Goal: Information Seeking & Learning: Compare options

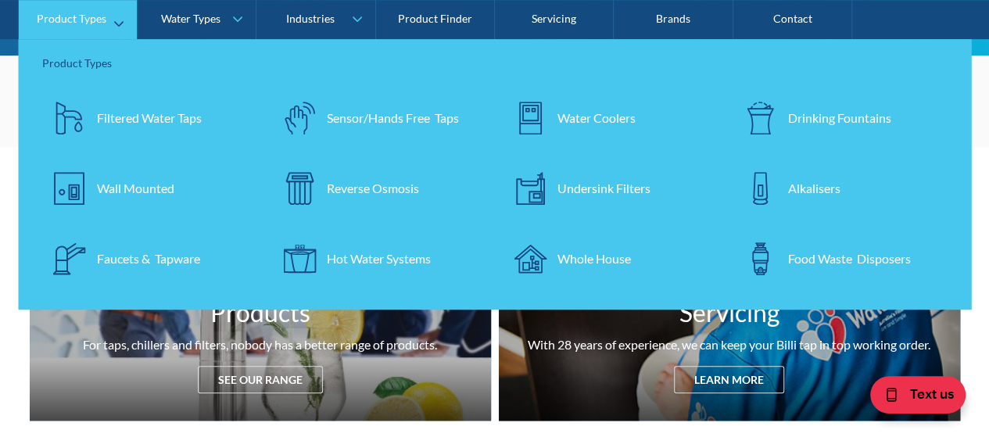
click at [133, 120] on div "Filtered Water Taps" at bounding box center [149, 118] width 105 height 19
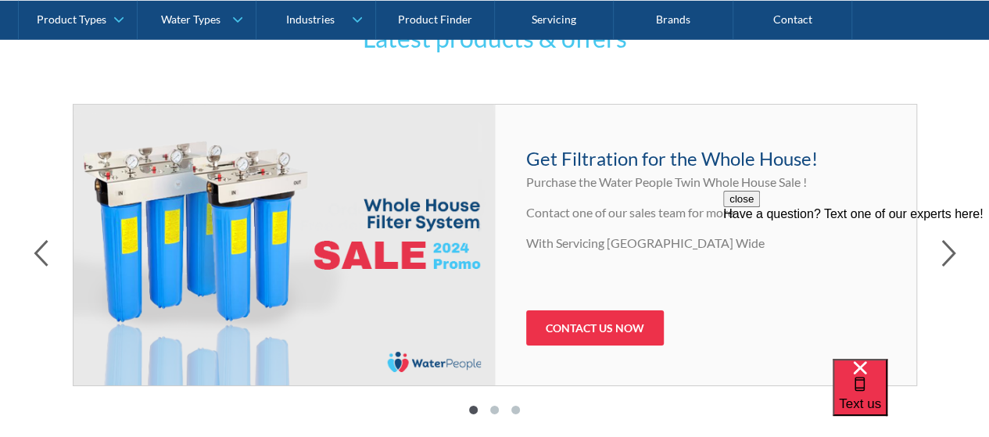
scroll to position [2424, 0]
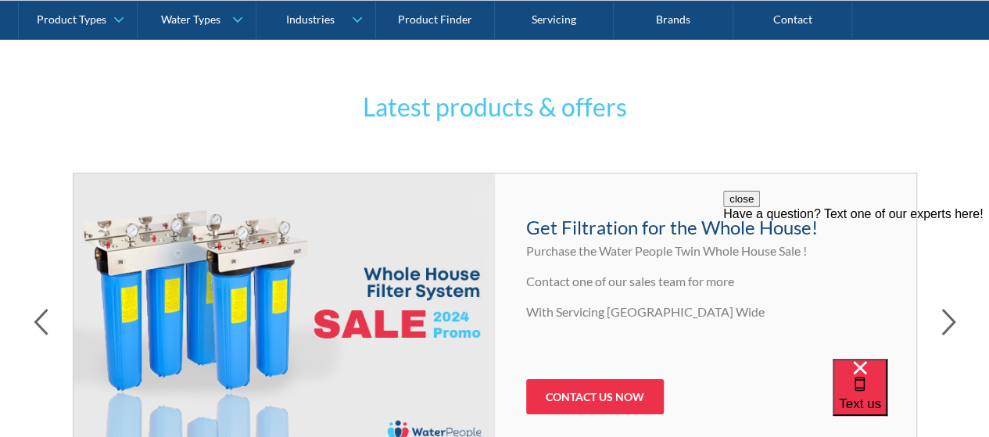
click at [950, 143] on div "Latest products & offers Free shipping! For a limited time only: All online ord…" at bounding box center [494, 298] width 989 height 529
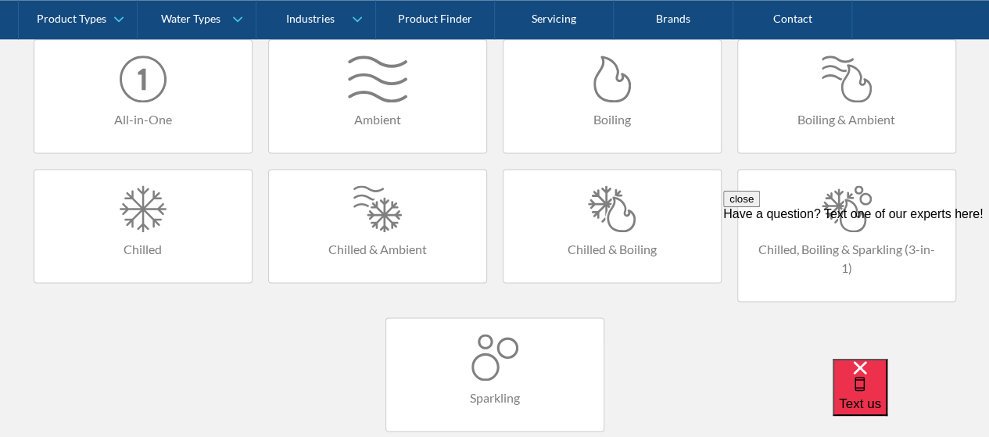
scroll to position [1016, 0]
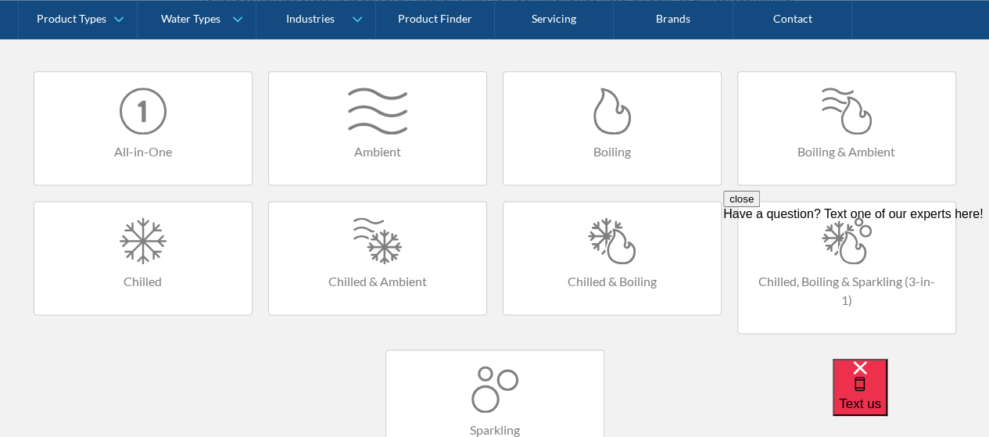
click at [619, 278] on h4 "Chilled & Boiling" at bounding box center [612, 281] width 186 height 19
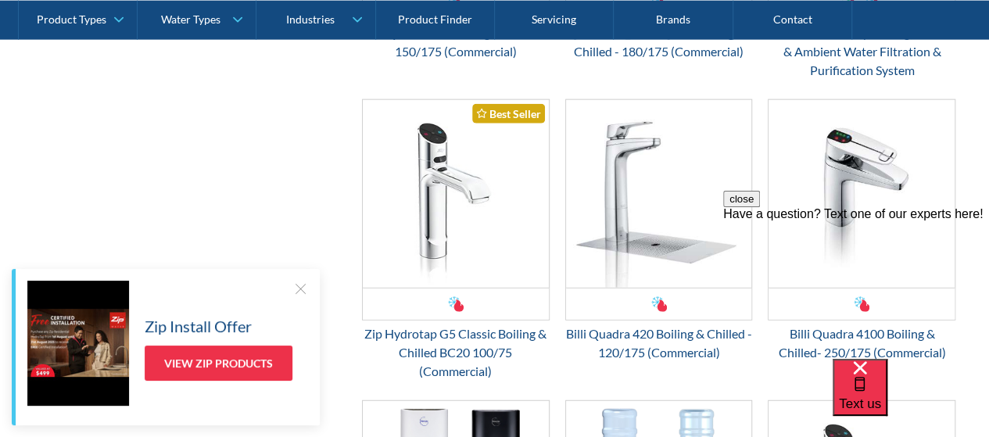
scroll to position [1955, 0]
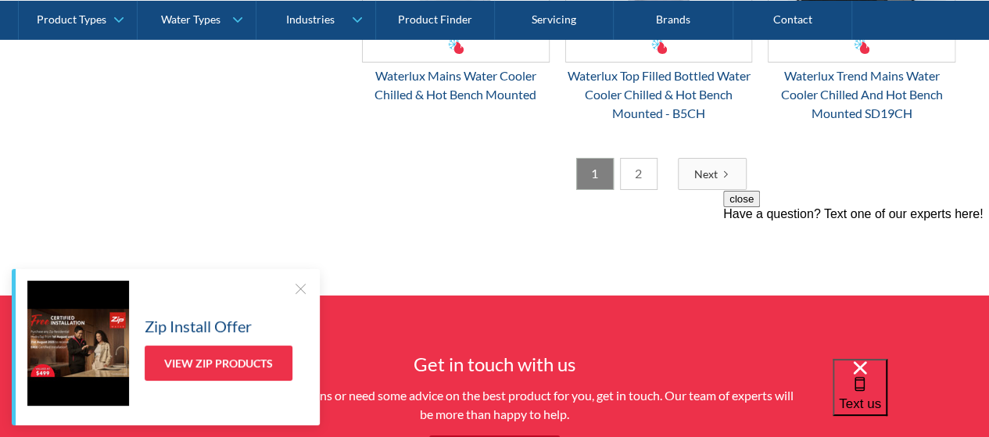
click at [643, 165] on link "2" at bounding box center [639, 174] width 38 height 32
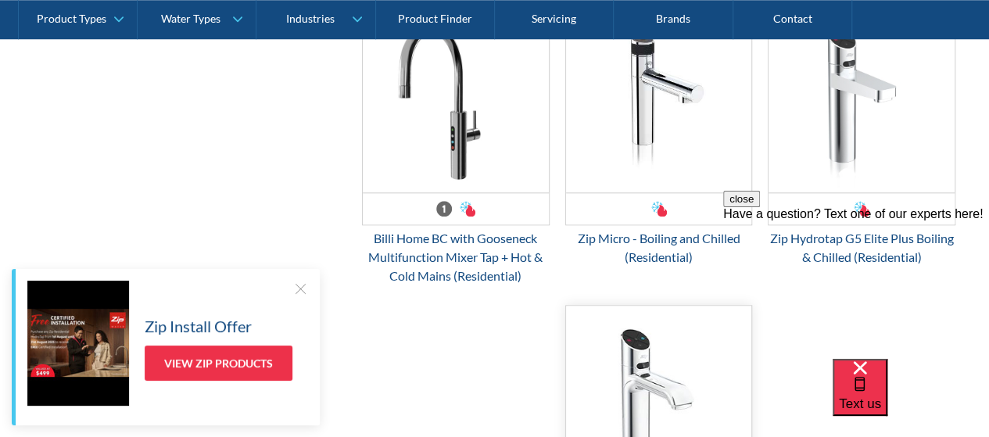
scroll to position [988, 0]
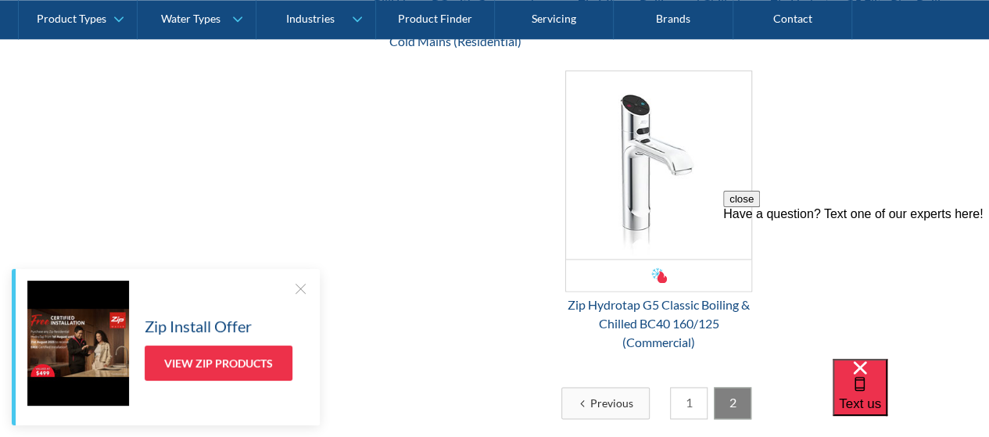
click at [683, 407] on link "1" at bounding box center [689, 403] width 38 height 32
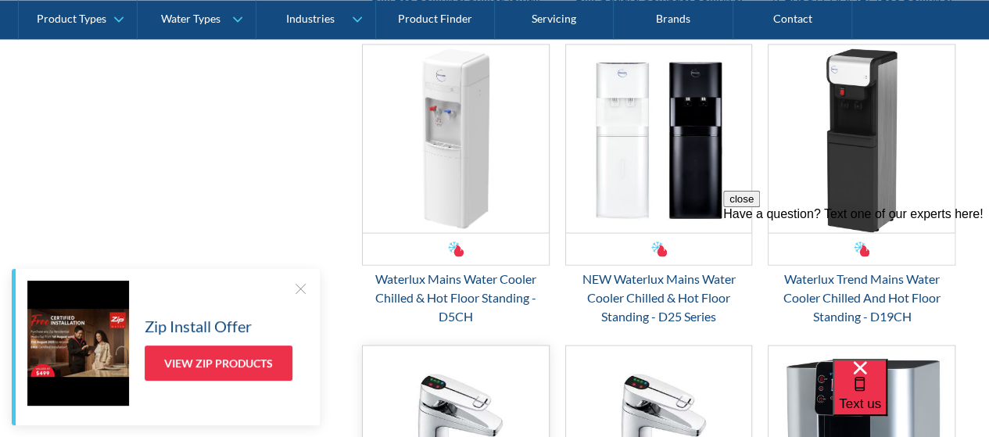
scroll to position [1223, 0]
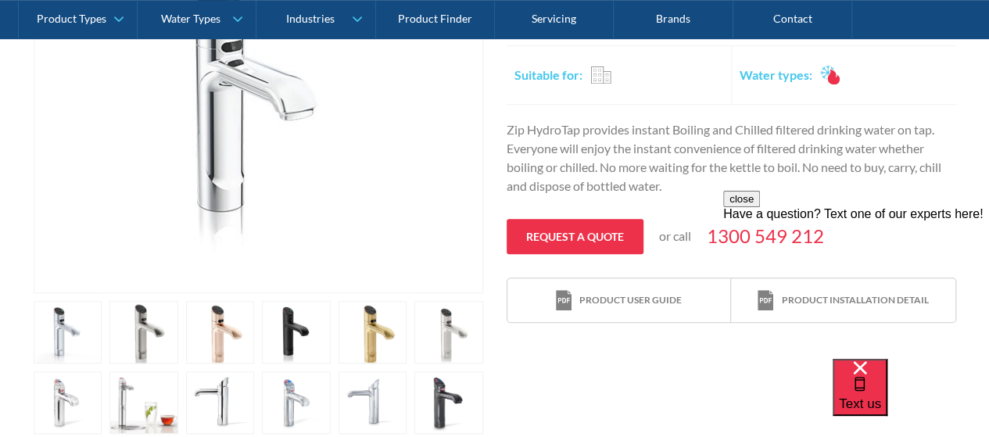
scroll to position [469, 0]
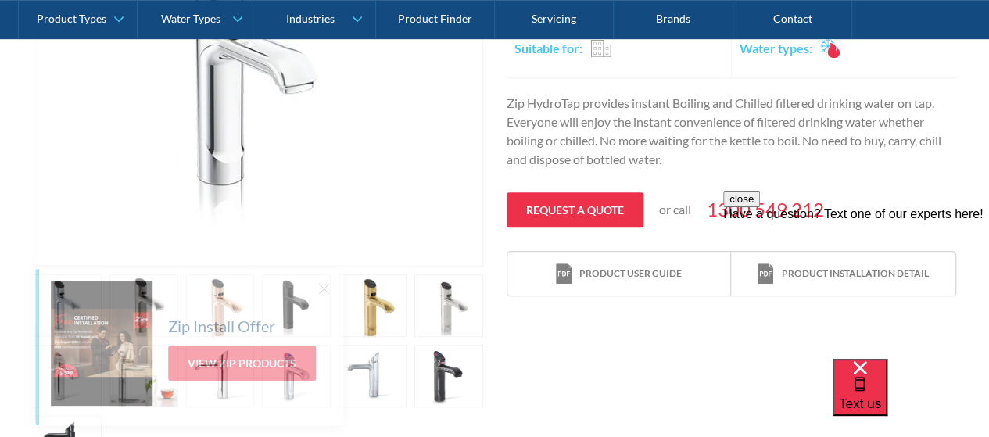
click at [137, 309] on div "Zip Install Offer View Zip Products" at bounding box center [191, 343] width 281 height 125
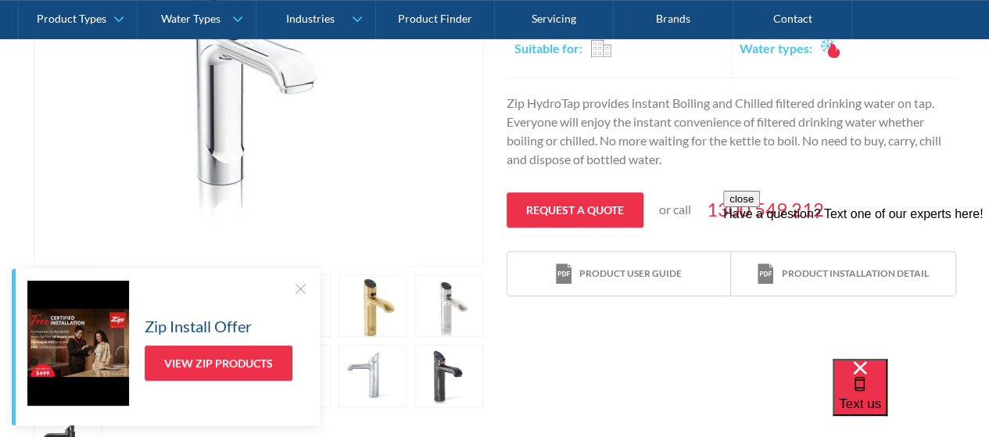
click at [295, 288] on div at bounding box center [300, 289] width 16 height 16
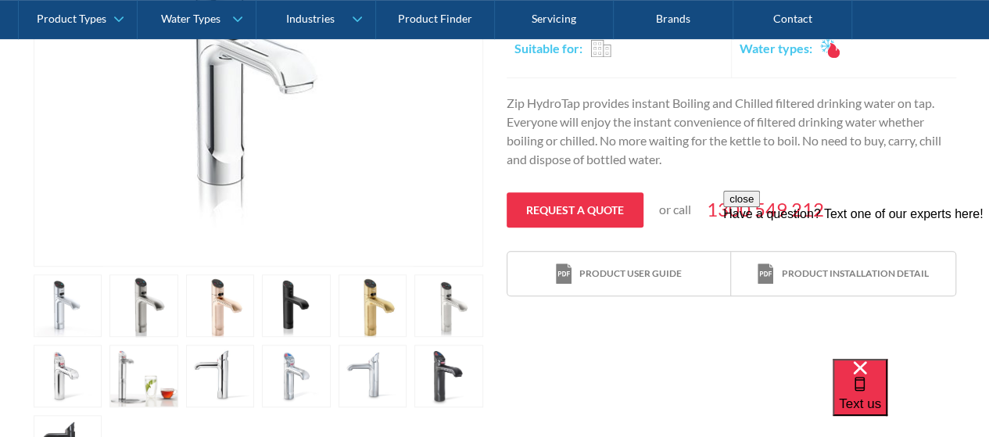
click at [102, 307] on link "open lightbox" at bounding box center [68, 305] width 69 height 63
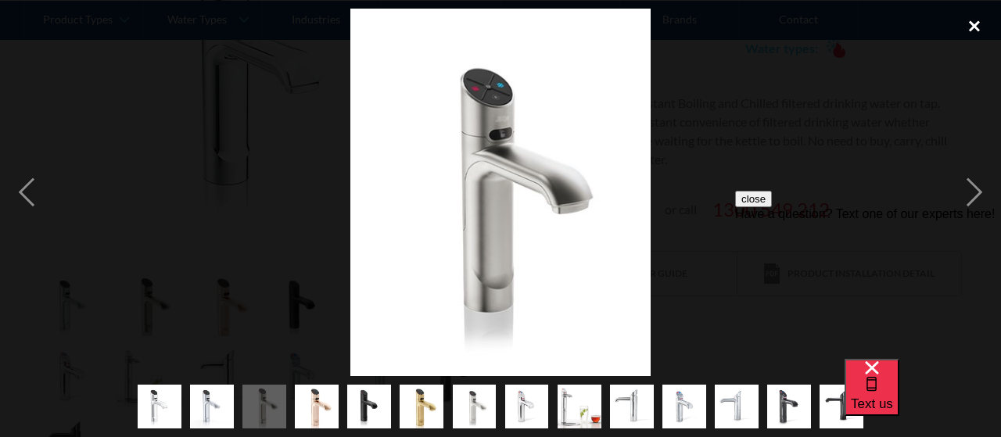
click at [974, 27] on div "close lightbox" at bounding box center [974, 26] width 53 height 34
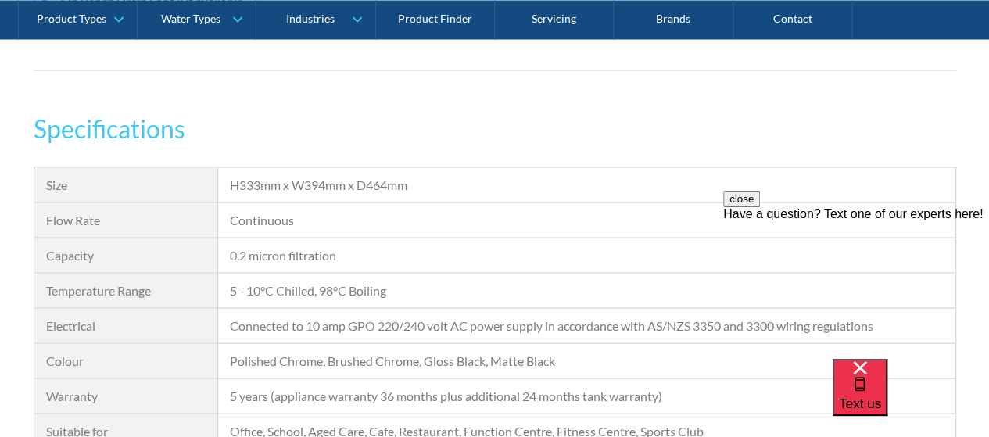
scroll to position [1486, 0]
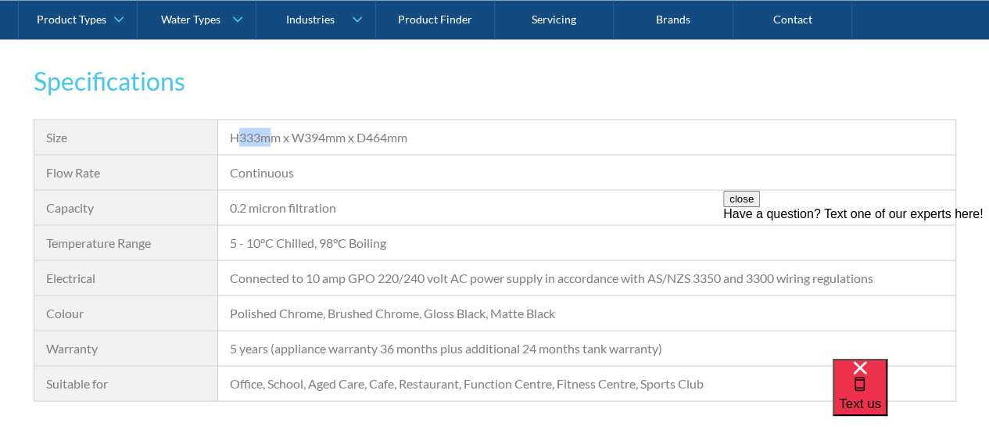
drag, startPoint x: 239, startPoint y: 136, endPoint x: 268, endPoint y: 137, distance: 28.9
click at [268, 137] on div "H333mm x W394mm x D464mm" at bounding box center [586, 137] width 713 height 19
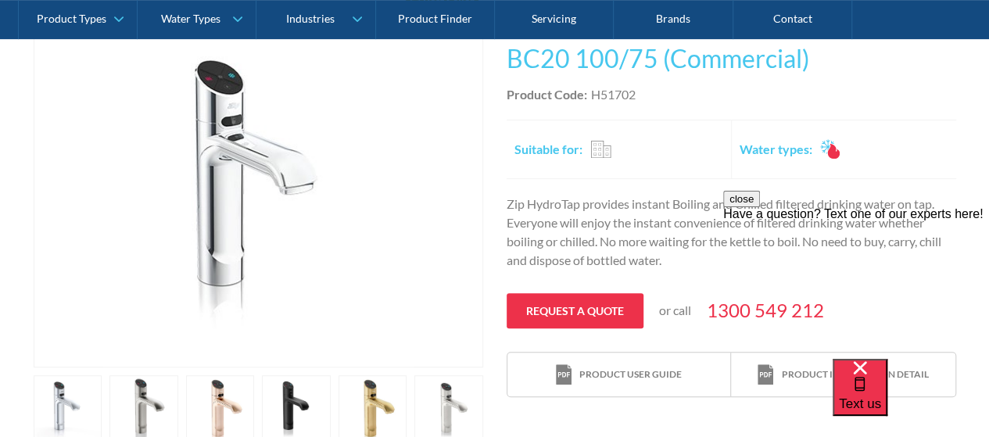
scroll to position [391, 0]
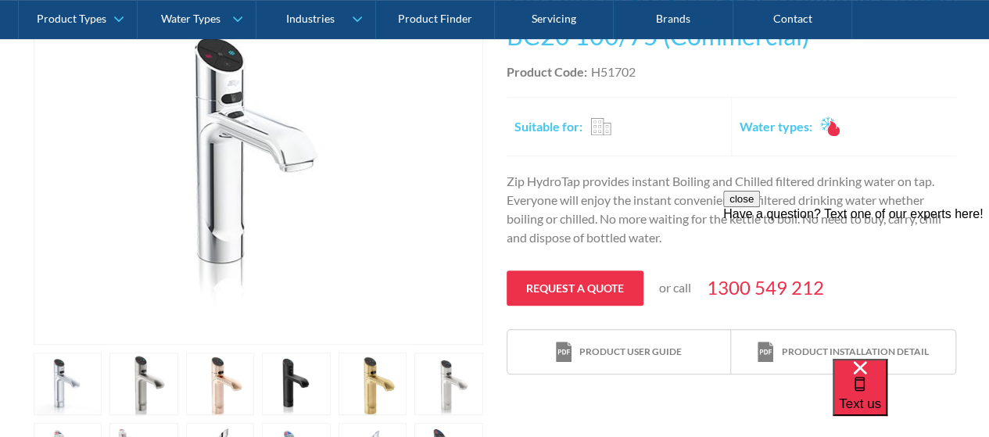
click at [102, 382] on link "open lightbox" at bounding box center [68, 384] width 69 height 63
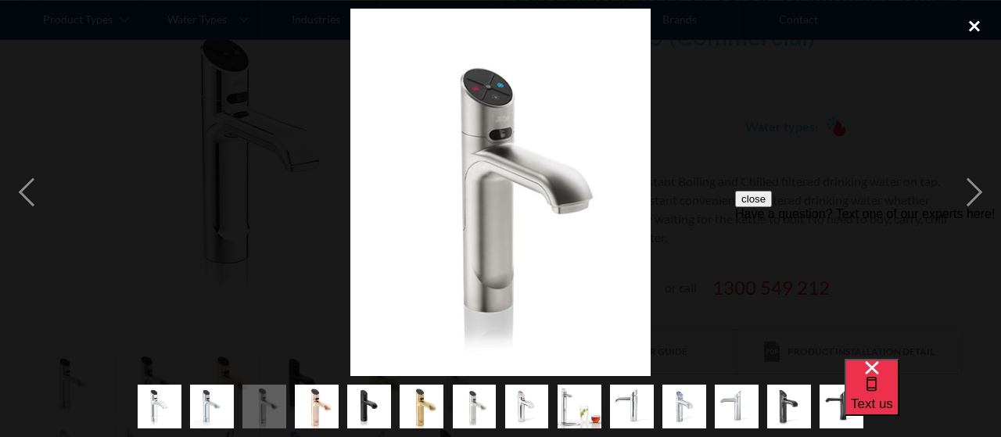
click at [974, 32] on div "close lightbox" at bounding box center [974, 26] width 53 height 34
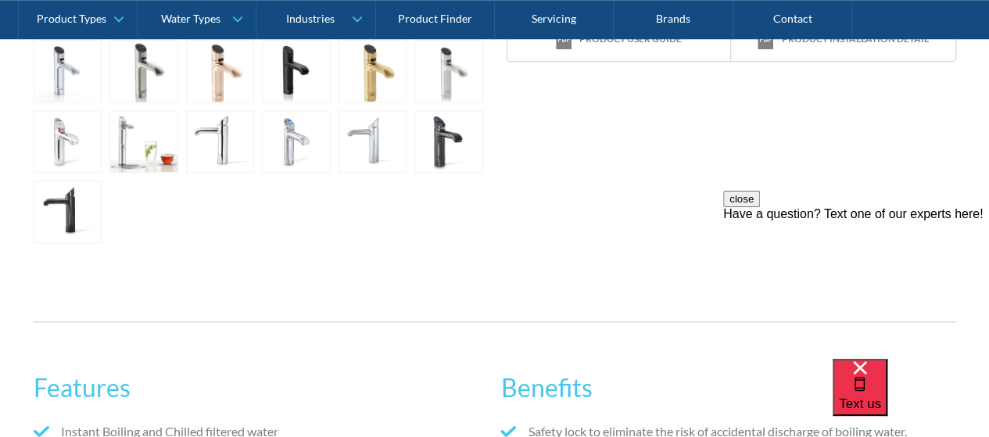
scroll to position [547, 0]
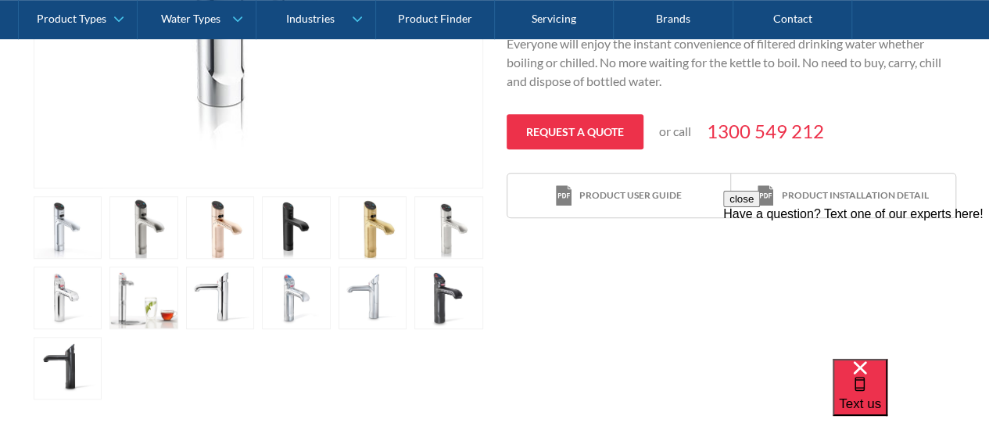
click at [102, 229] on link "open lightbox" at bounding box center [68, 227] width 69 height 63
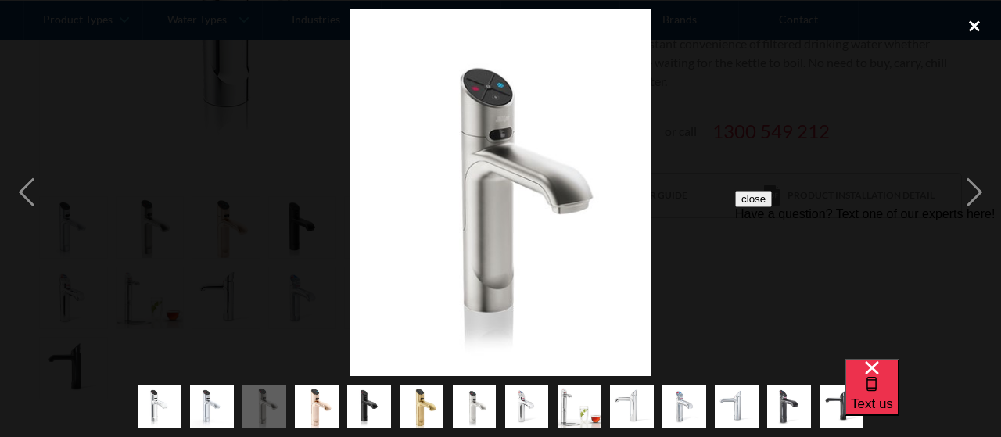
click at [979, 22] on div "close lightbox" at bounding box center [974, 26] width 53 height 34
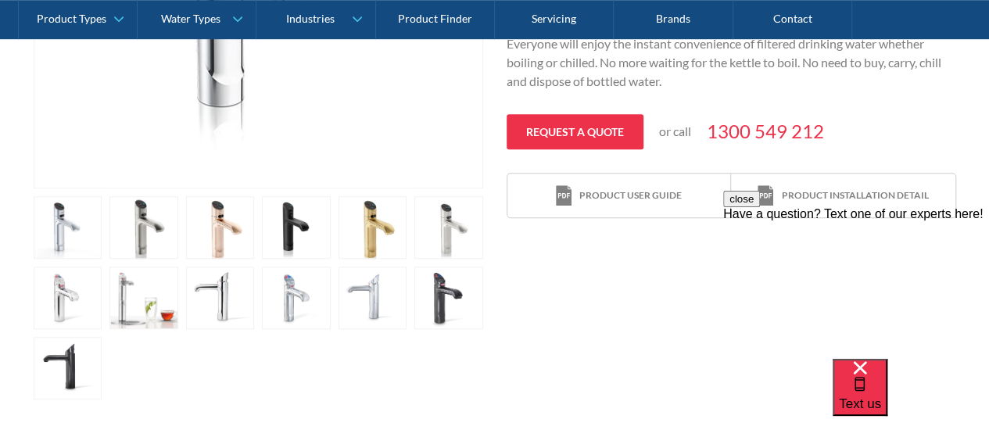
click at [102, 259] on link "open lightbox" at bounding box center [68, 227] width 69 height 63
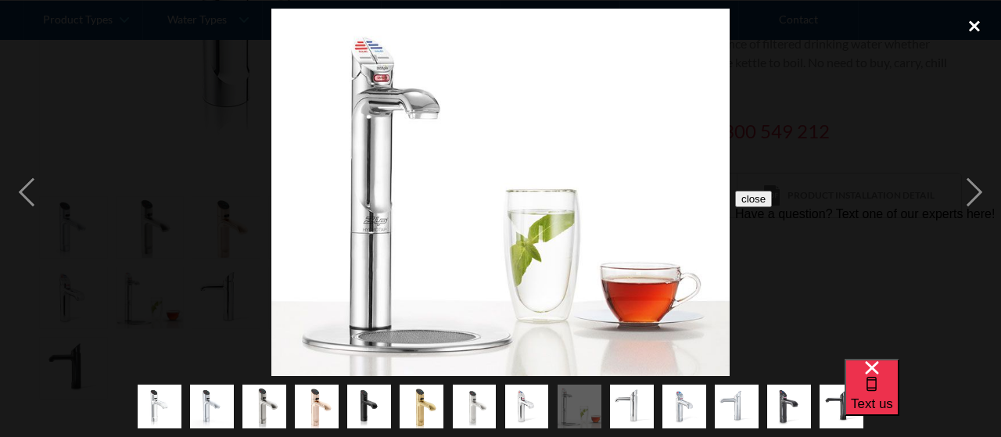
click at [980, 23] on div "close lightbox" at bounding box center [974, 26] width 53 height 34
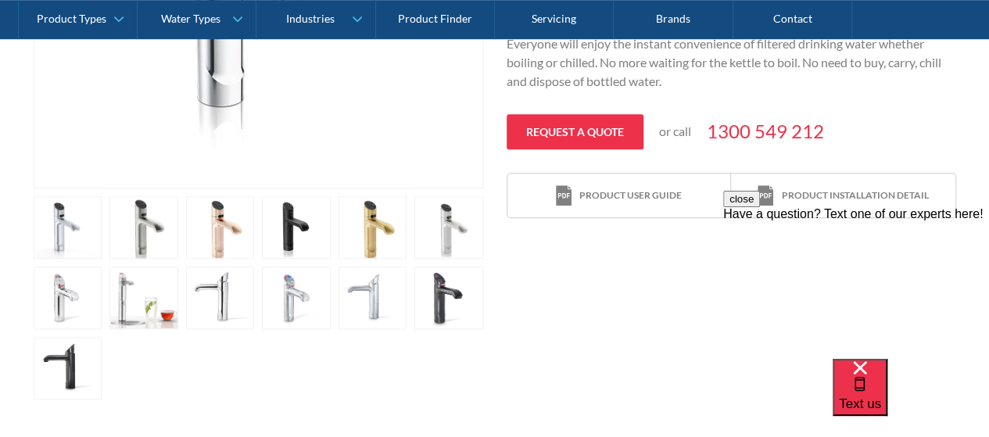
click at [102, 259] on link "open lightbox" at bounding box center [68, 227] width 69 height 63
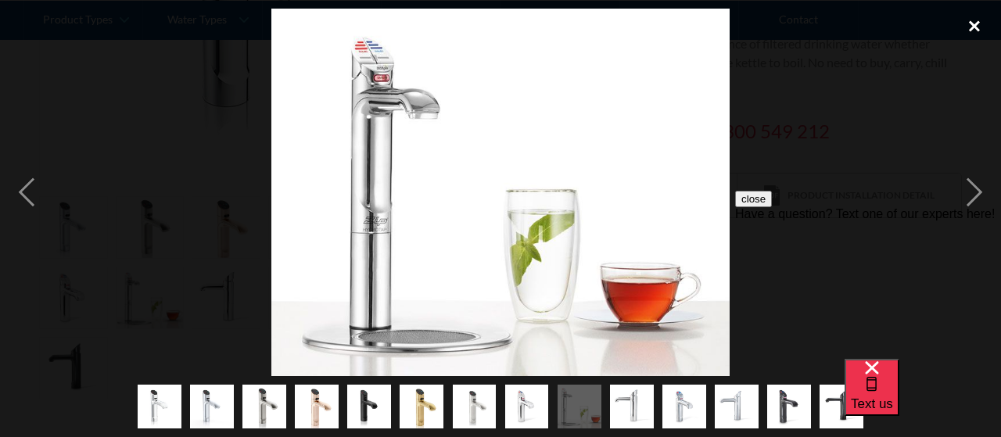
click at [981, 29] on div "close lightbox" at bounding box center [974, 26] width 53 height 34
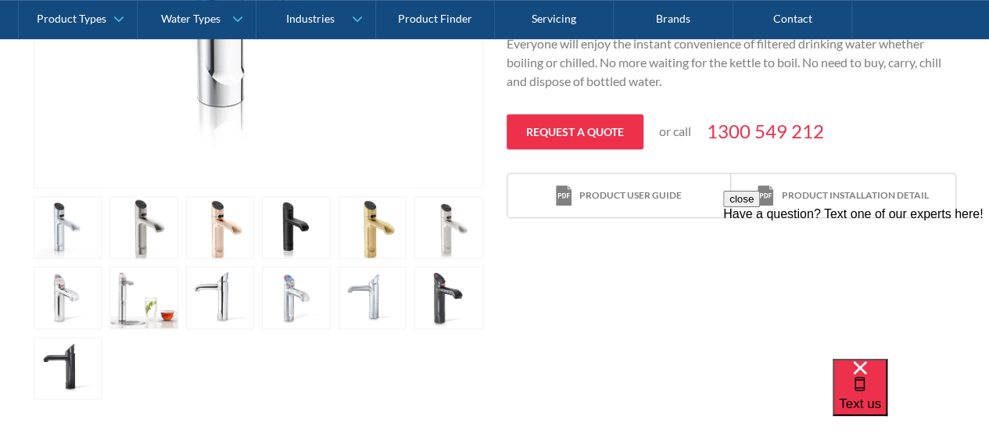
click at [102, 240] on link "open lightbox" at bounding box center [68, 227] width 69 height 63
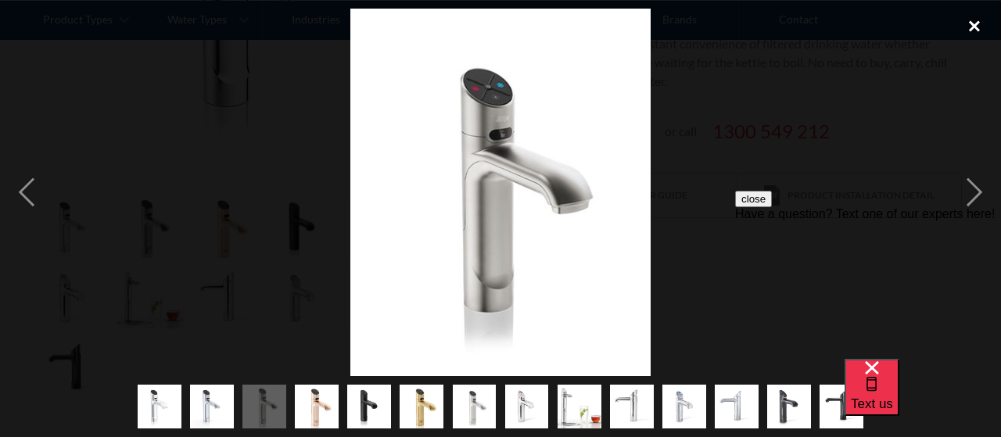
click at [980, 24] on div "close lightbox" at bounding box center [974, 26] width 53 height 34
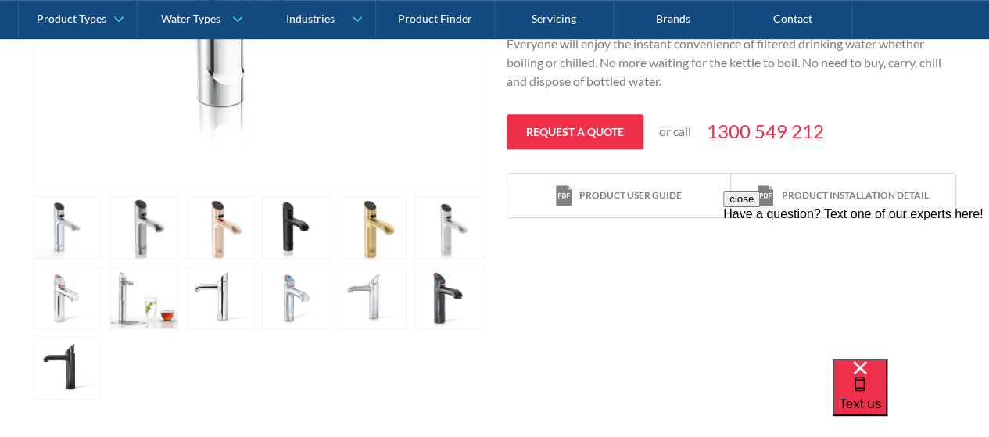
click at [72, 259] on link "open lightbox" at bounding box center [68, 227] width 69 height 63
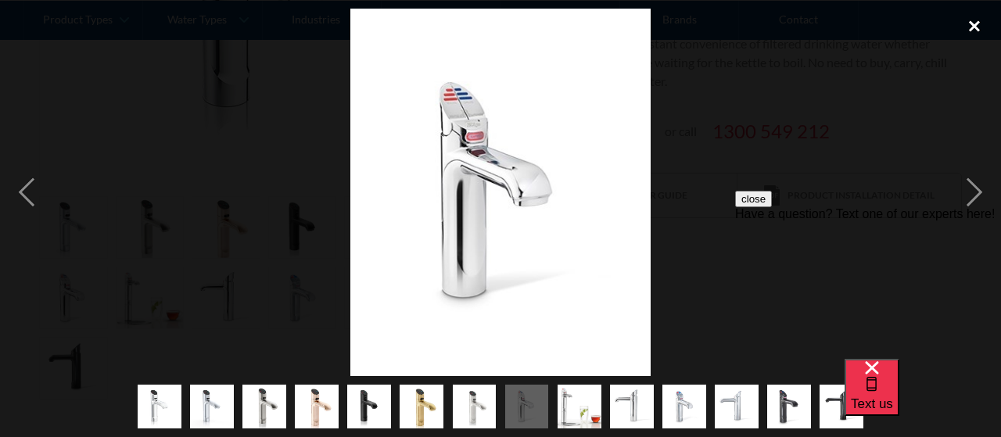
click at [982, 26] on div "close lightbox" at bounding box center [974, 26] width 53 height 34
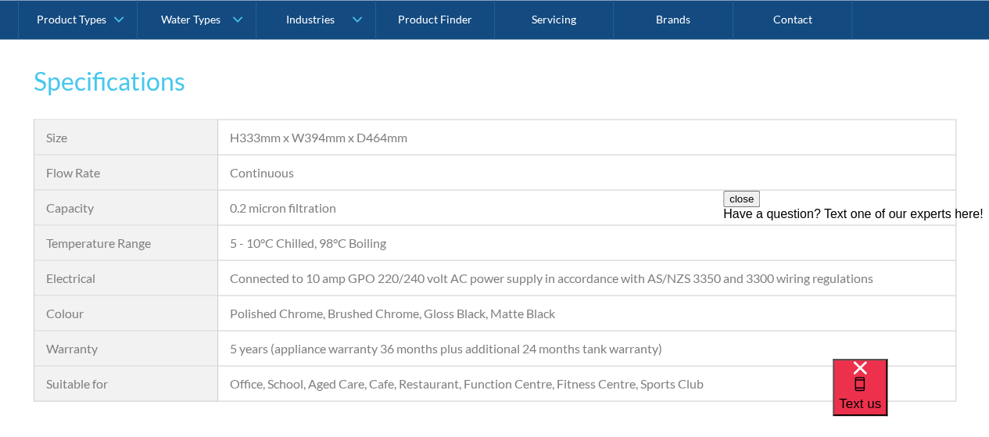
click at [385, 226] on div "5 - 10°C Chilled, 98°C Boiling" at bounding box center [586, 243] width 737 height 35
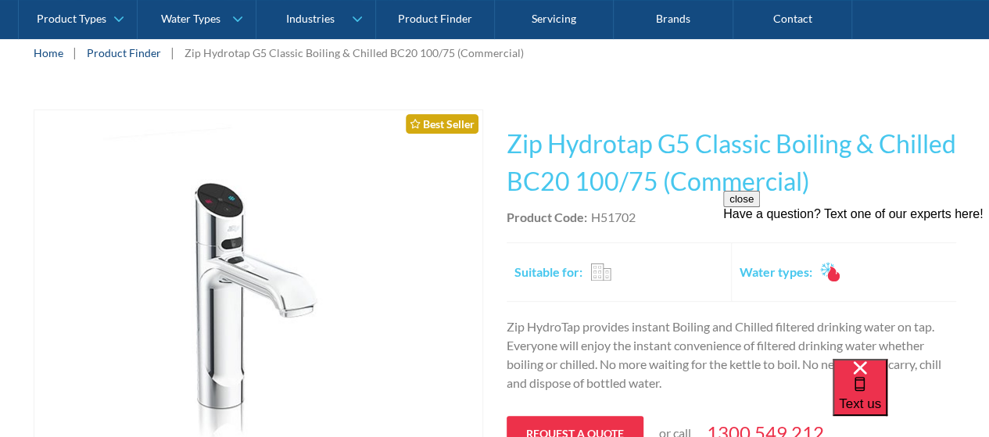
scroll to position [391, 0]
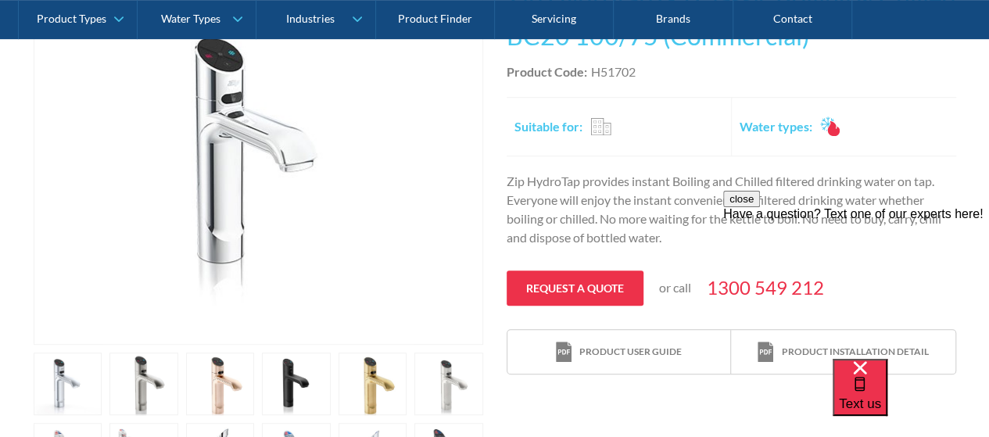
click at [102, 382] on link "open lightbox" at bounding box center [68, 384] width 69 height 63
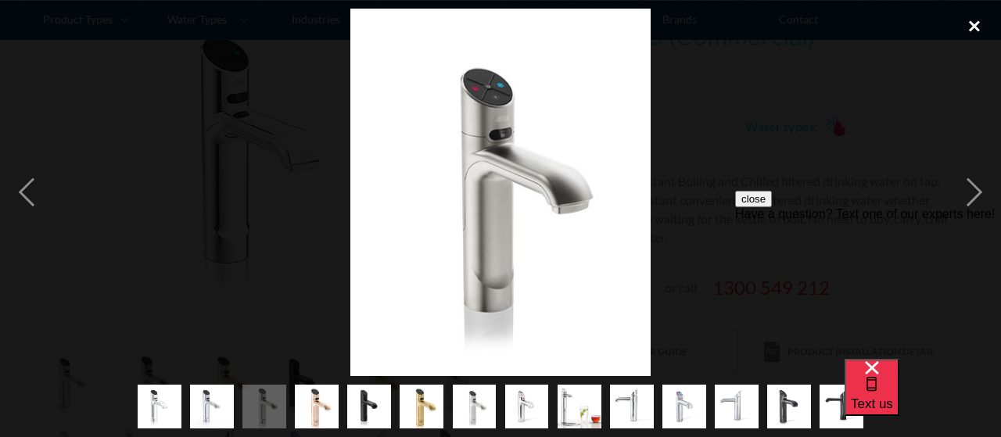
click at [972, 32] on div "close lightbox" at bounding box center [974, 26] width 53 height 34
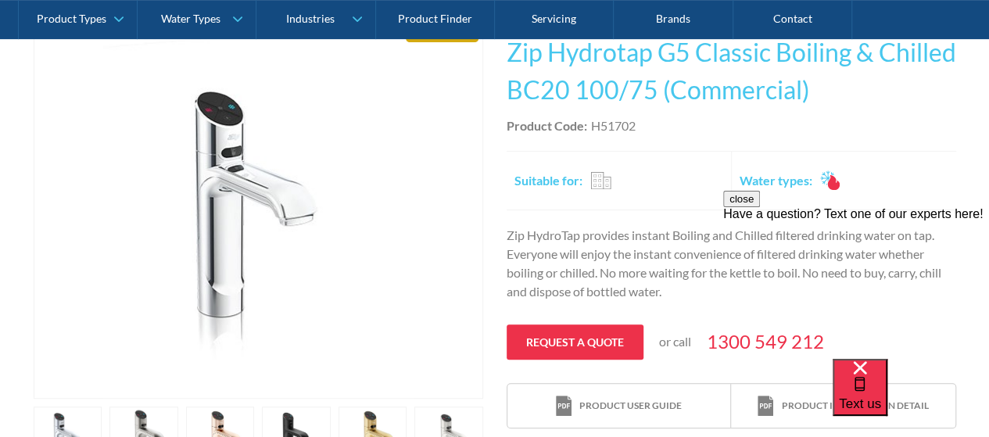
scroll to position [313, 0]
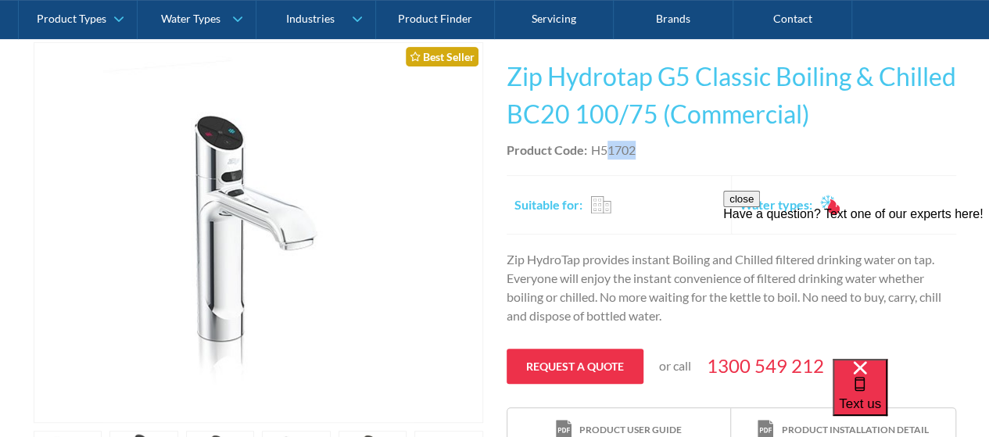
drag, startPoint x: 610, startPoint y: 150, endPoint x: 636, endPoint y: 152, distance: 25.9
click at [636, 152] on div "Product Code: H51702" at bounding box center [732, 150] width 450 height 19
click at [672, 151] on div "Product Code: H51702" at bounding box center [732, 150] width 450 height 19
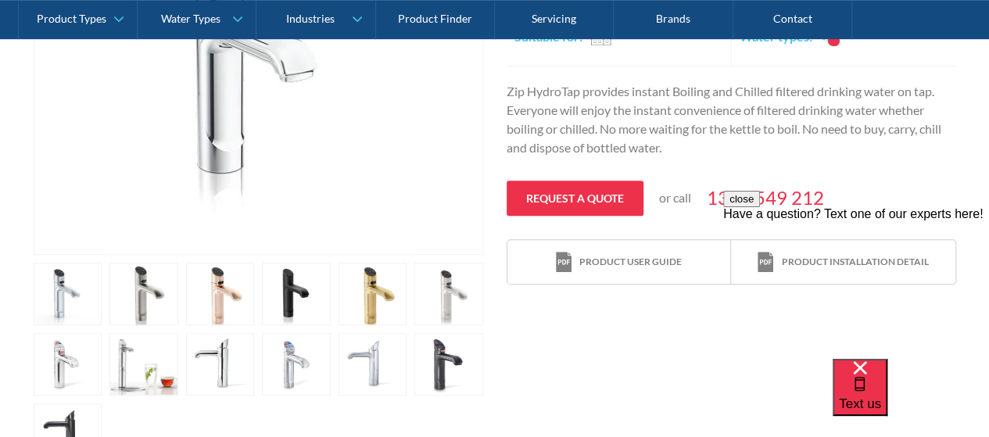
scroll to position [547, 0]
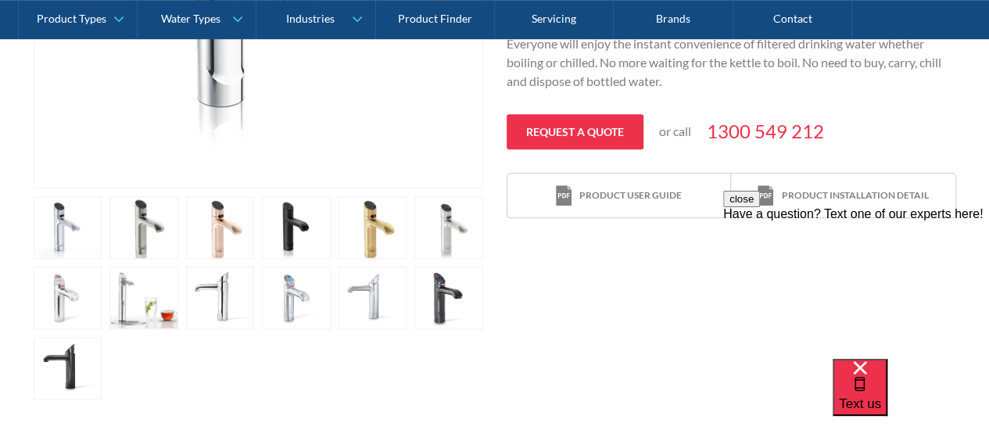
click at [102, 259] on link "open lightbox" at bounding box center [68, 227] width 69 height 63
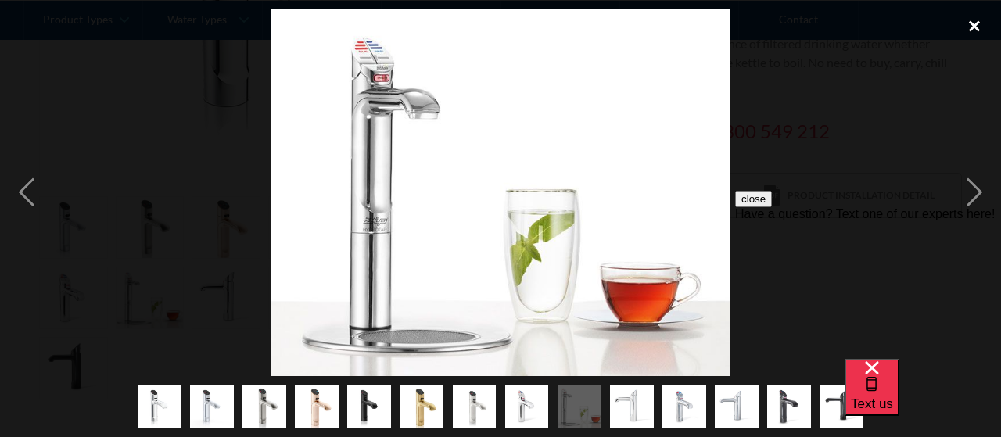
click at [977, 31] on div "close lightbox" at bounding box center [974, 26] width 53 height 34
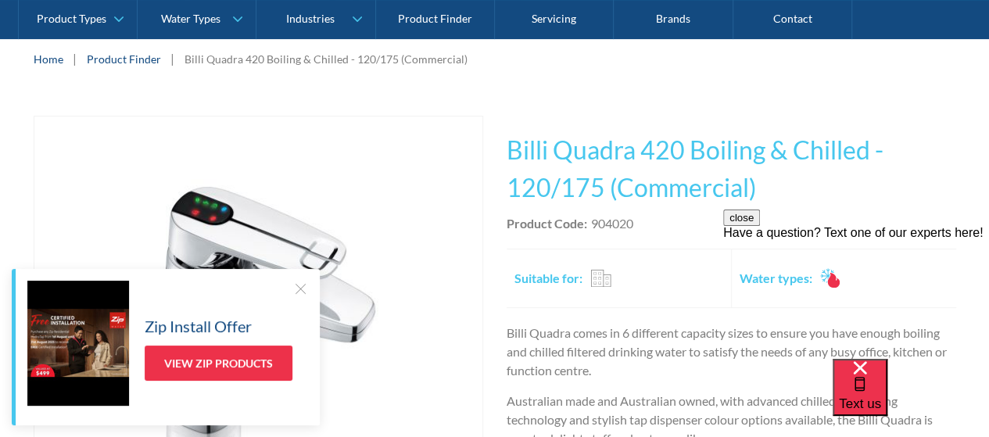
scroll to position [313, 0]
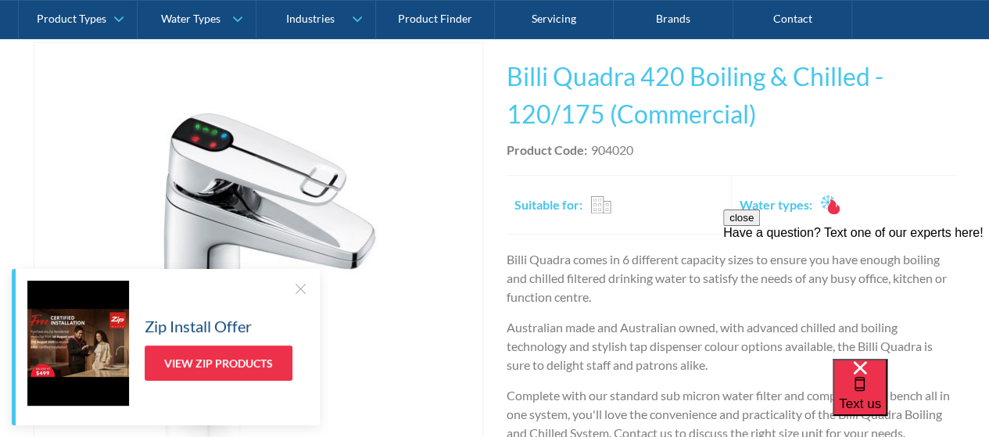
click at [299, 287] on div at bounding box center [300, 289] width 16 height 16
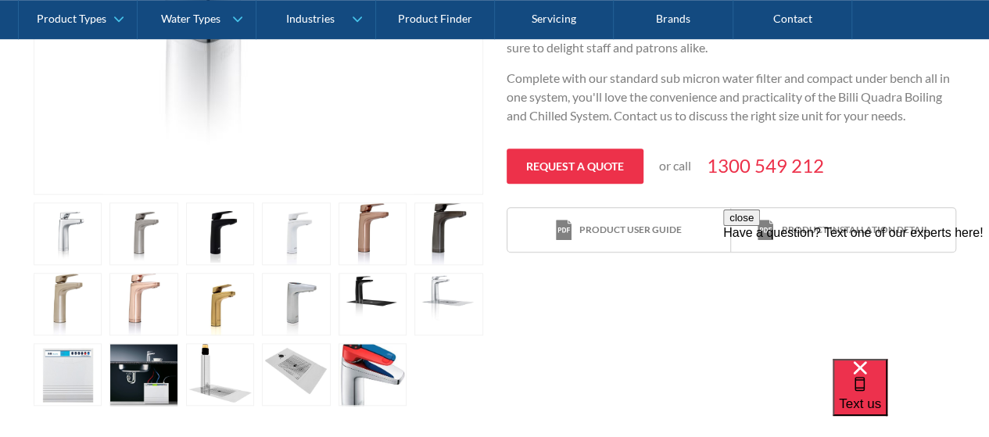
scroll to position [704, 0]
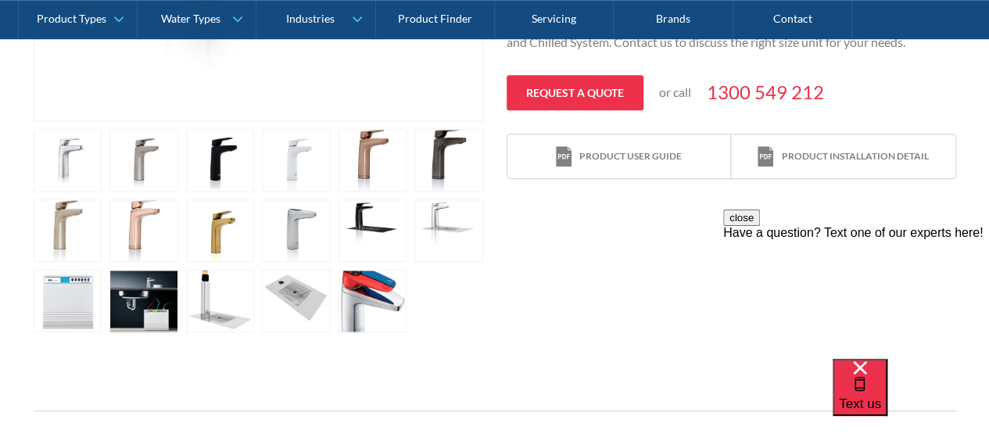
click at [102, 170] on link "open lightbox" at bounding box center [68, 160] width 69 height 63
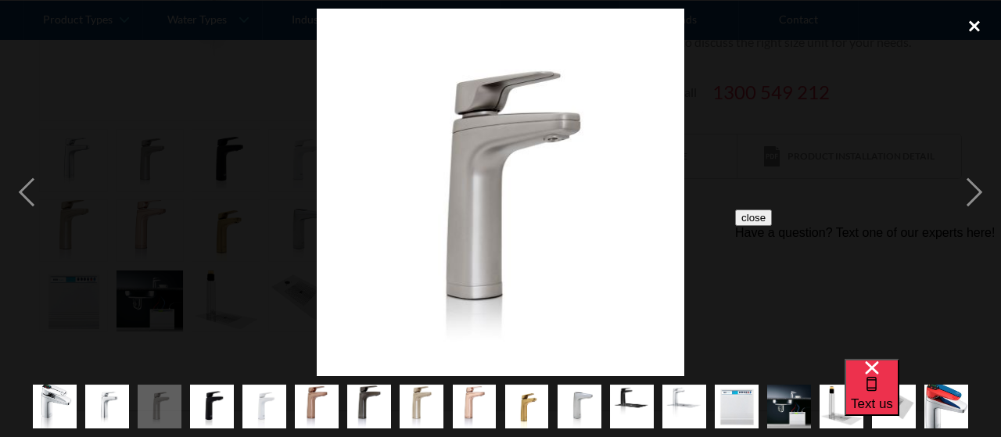
click at [971, 19] on div "close lightbox" at bounding box center [974, 26] width 53 height 34
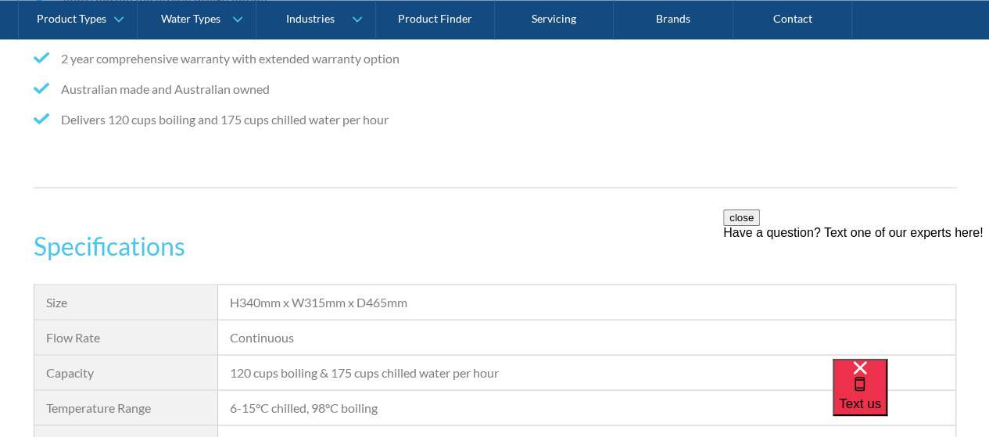
scroll to position [1486, 0]
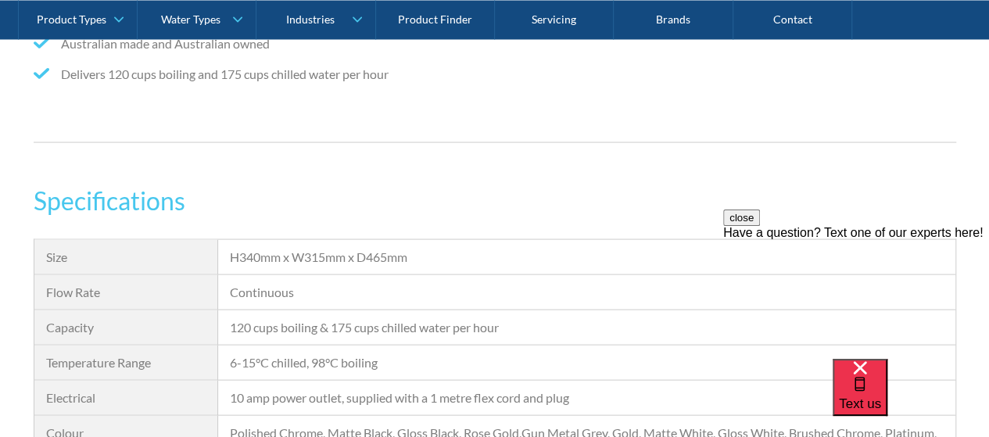
click at [246, 253] on div "H340mm x W315mm x D465mm" at bounding box center [586, 257] width 713 height 19
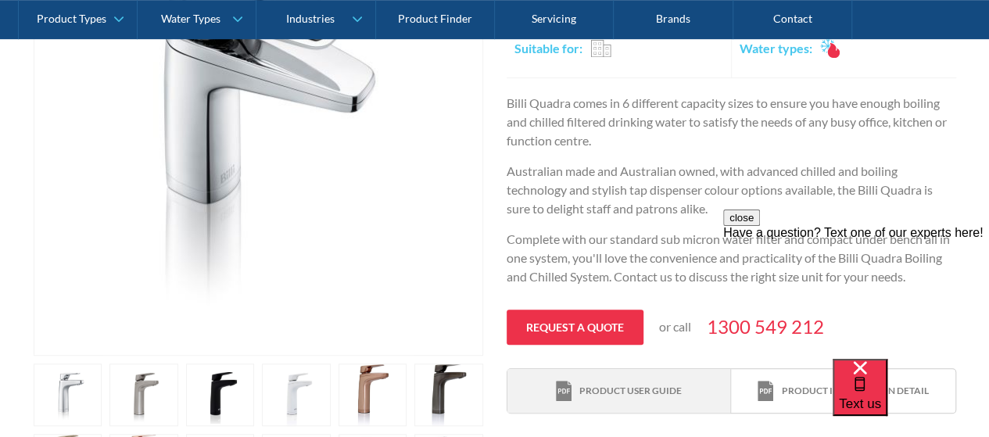
scroll to position [313, 0]
